Goal: Use online tool/utility: Utilize a website feature to perform a specific function

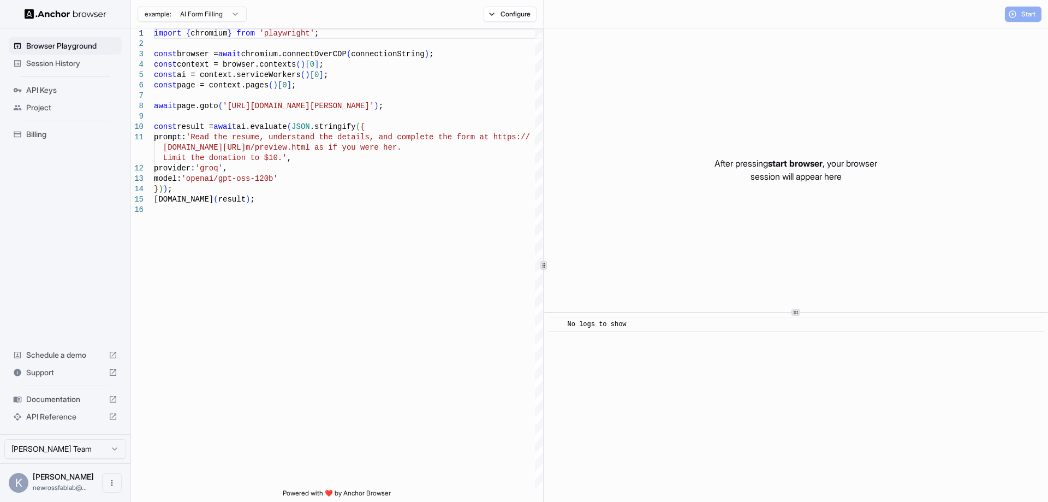
click at [1031, 13] on div "Start" at bounding box center [1023, 14] width 37 height 15
click at [450, 228] on div "import { chromium } from 'playwright' ; const browser = await chromium.connectO…" at bounding box center [348, 346] width 389 height 637
click at [514, 12] on button "Configure" at bounding box center [510, 14] width 53 height 15
click at [600, 111] on button "Select Profile..." at bounding box center [628, 110] width 109 height 15
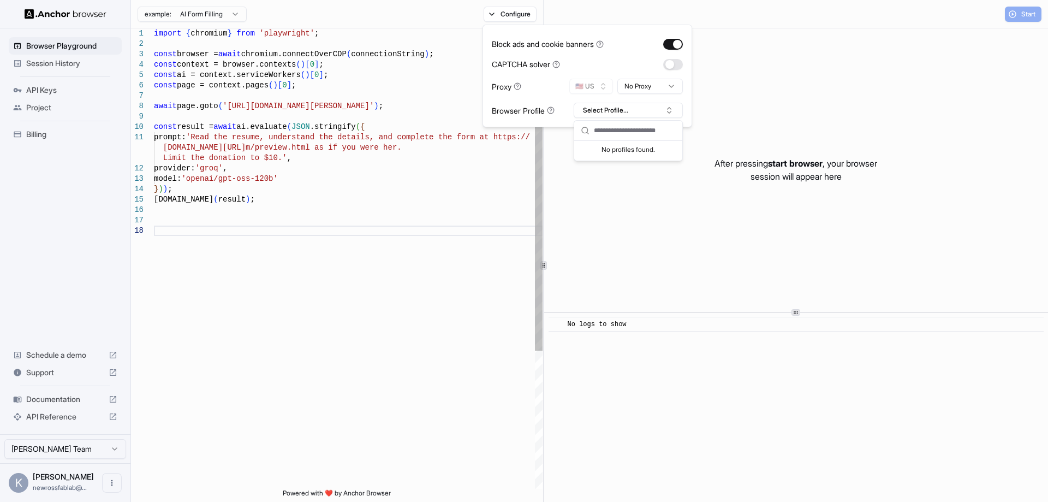
click at [375, 305] on div "import { chromium } from 'playwright' ; const browser = await chromium.connectO…" at bounding box center [348, 356] width 389 height 657
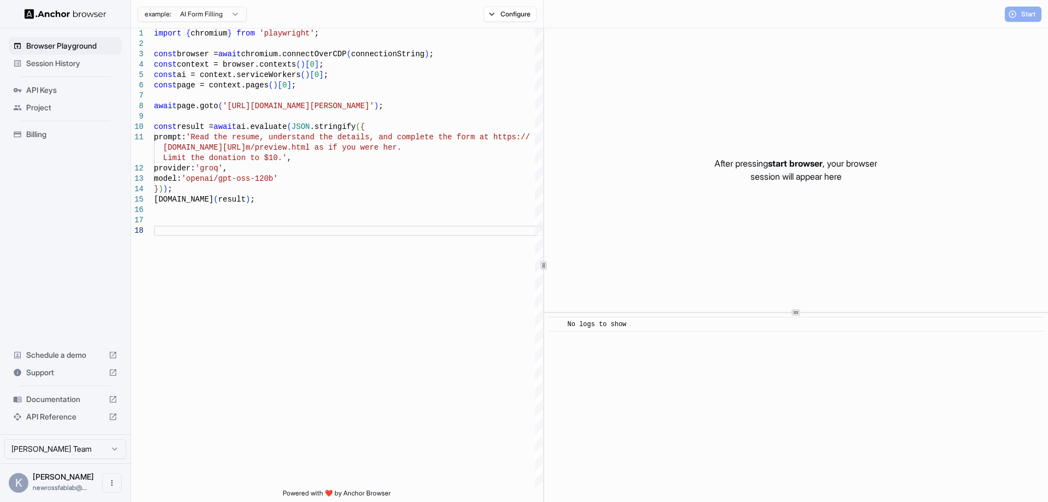
click at [1022, 14] on div "Start" at bounding box center [1023, 14] width 37 height 15
click at [231, 208] on div "const browser = await chromium.connectOverCDP ( connectionString ) ; const cont…" at bounding box center [348, 356] width 389 height 657
type textarea "**********"
click at [72, 58] on span "Session History" at bounding box center [71, 63] width 91 height 11
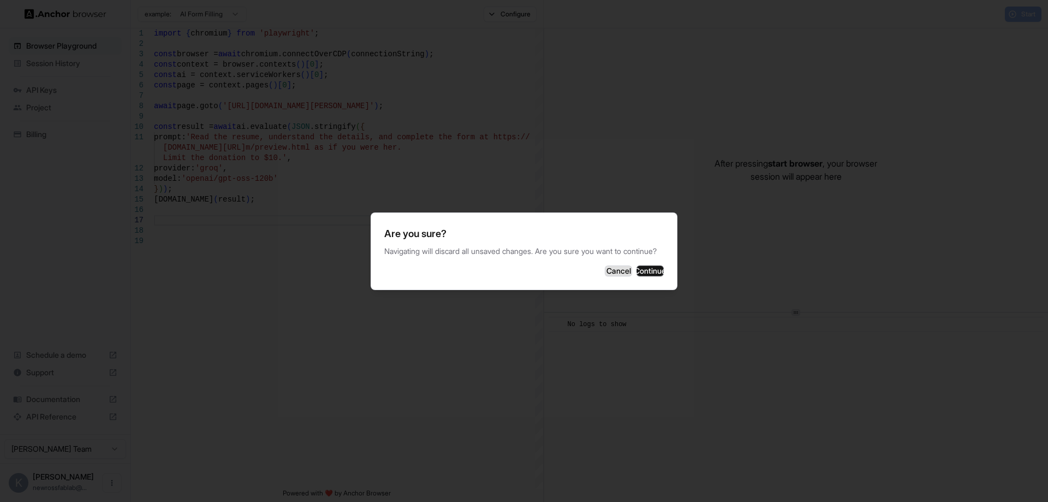
click at [605, 274] on button "Cancel" at bounding box center [618, 270] width 27 height 11
